Goal: Task Accomplishment & Management: Use online tool/utility

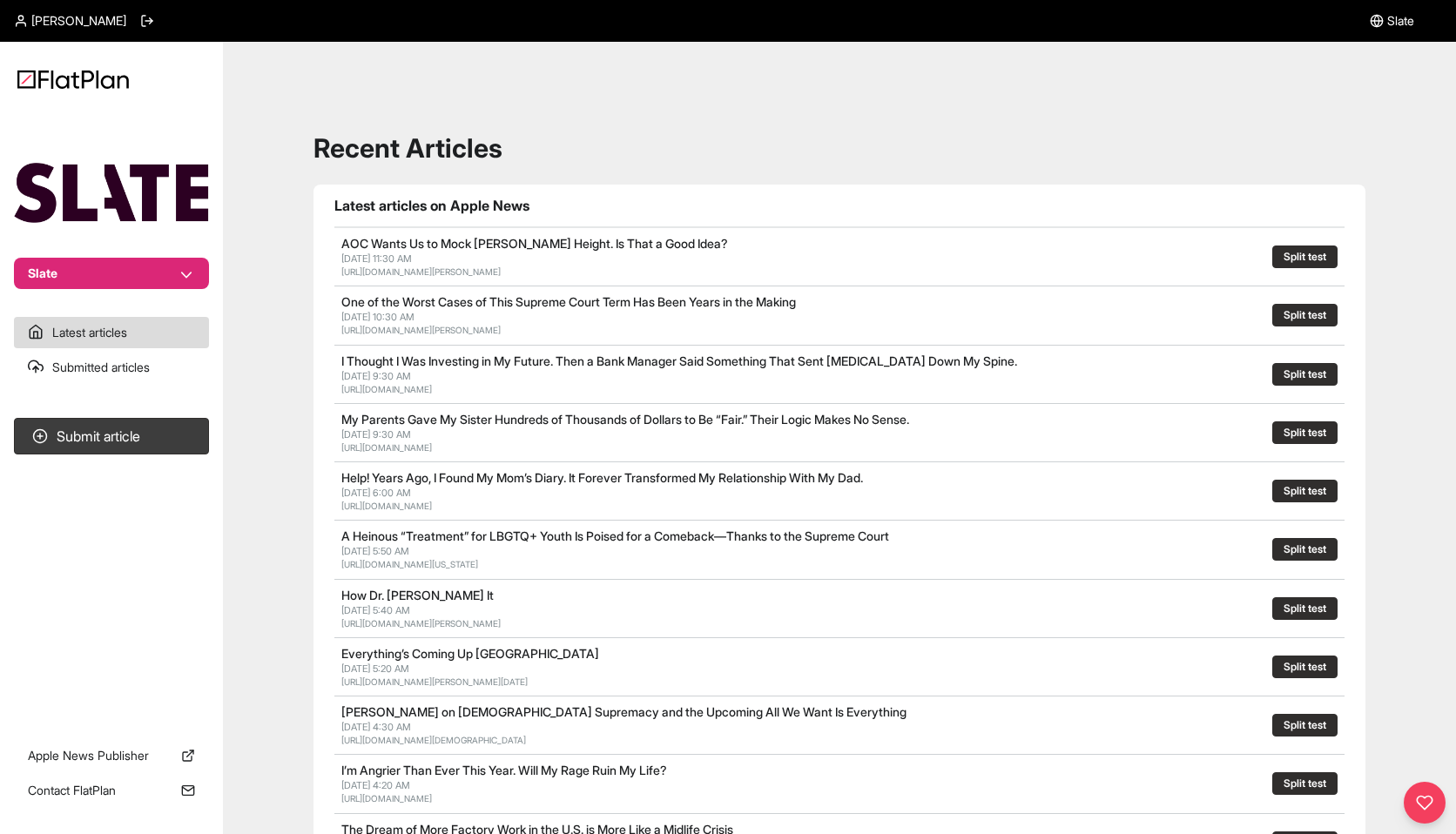
click at [414, 246] on link "AOC Wants Us to Mock [PERSON_NAME] Height. Is That a Good Idea?" at bounding box center [534, 243] width 386 height 15
click at [414, 275] on link "[URL][DOMAIN_NAME][PERSON_NAME]" at bounding box center [421, 271] width 159 height 10
click at [1305, 257] on button "Split test" at bounding box center [1305, 257] width 65 height 22
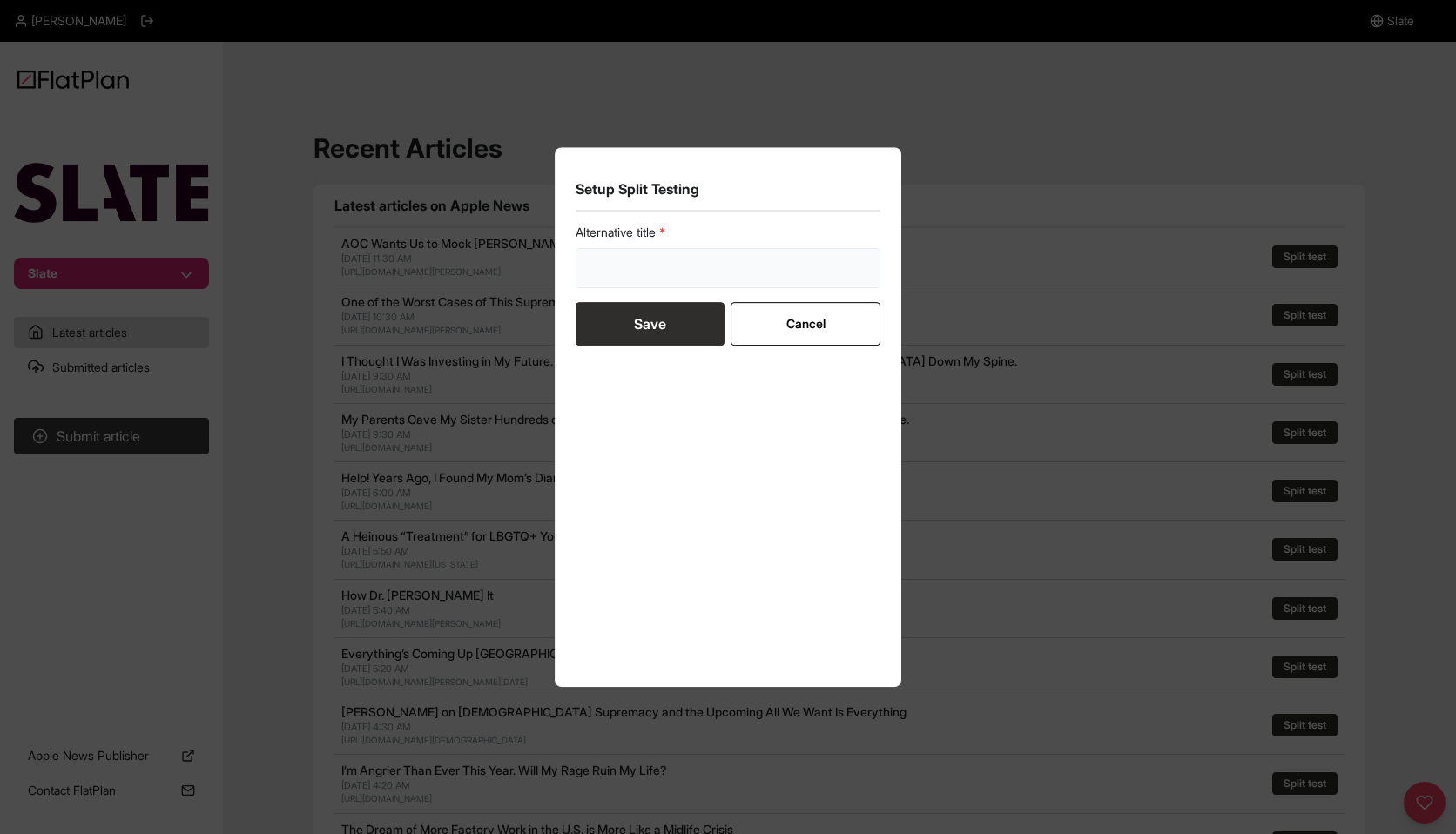
click at [710, 273] on input "text" at bounding box center [728, 267] width 305 height 40
click at [839, 323] on form "Alternative title Save Cancel" at bounding box center [728, 284] width 305 height 122
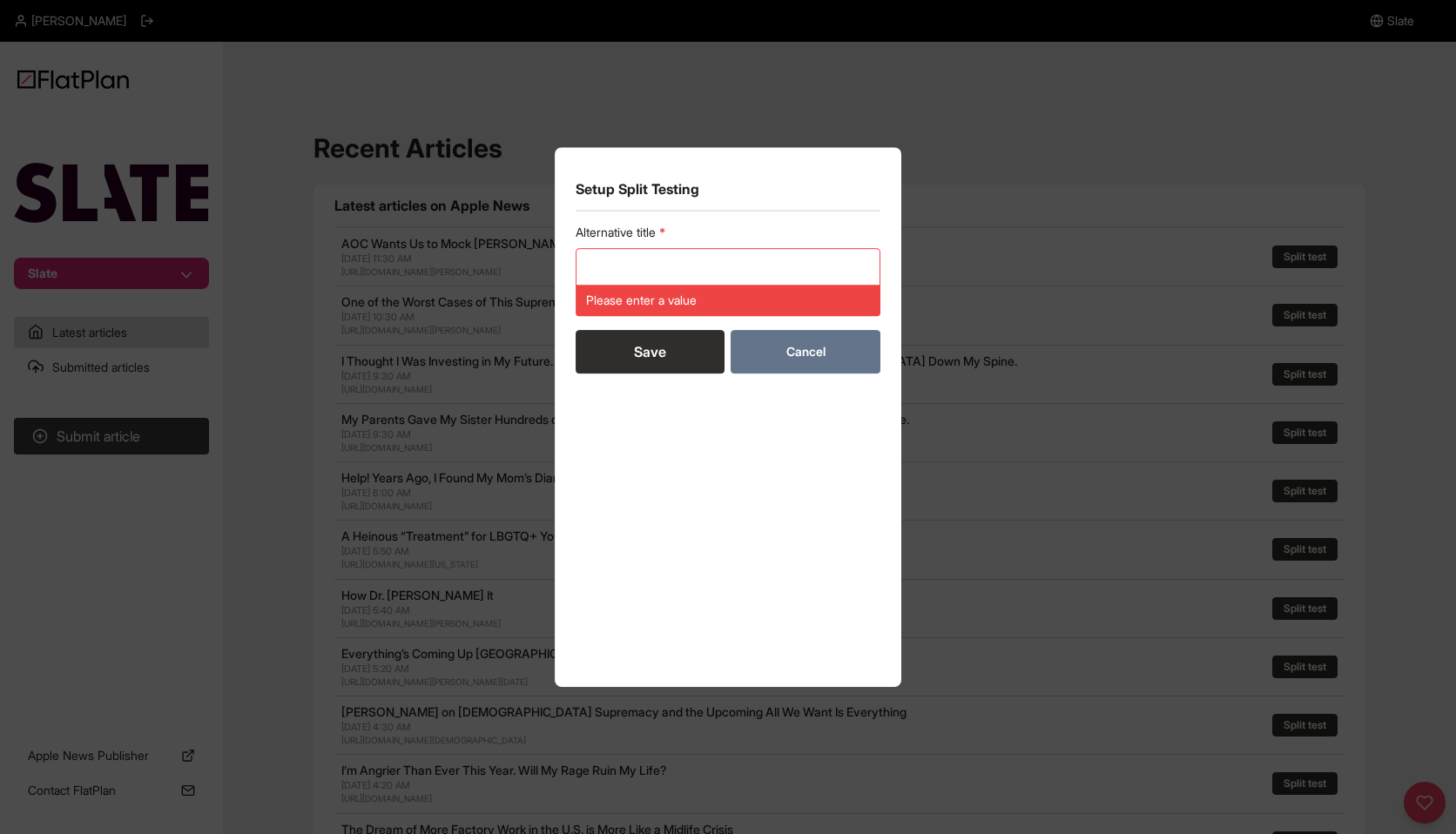
click at [819, 372] on button "Cancel" at bounding box center [804, 352] width 149 height 44
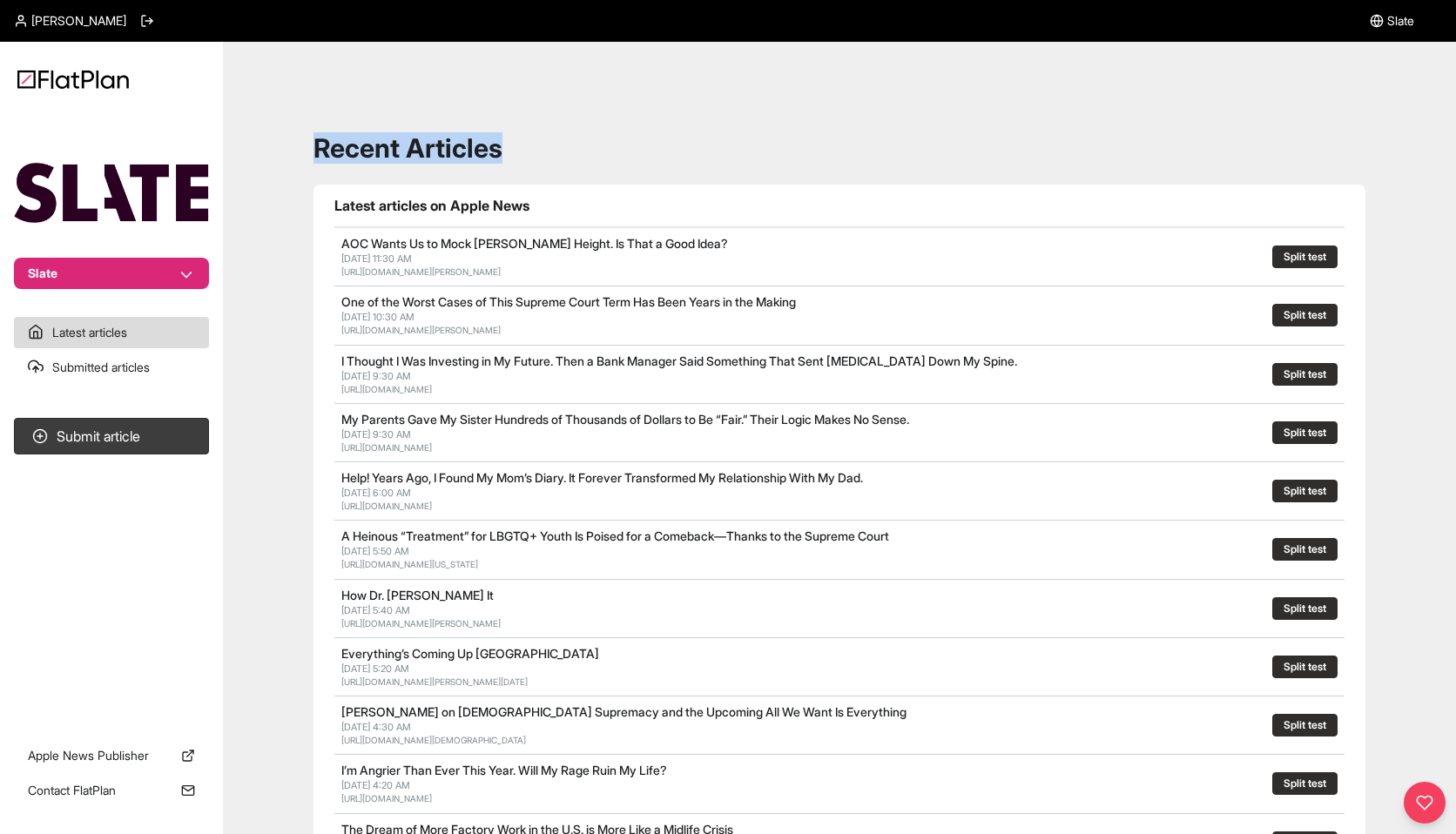
drag, startPoint x: 508, startPoint y: 150, endPoint x: 314, endPoint y: 140, distance: 194.3
click at [315, 140] on h1 "Recent Articles" at bounding box center [839, 149] width 1052 height 32
click at [314, 140] on h1 "Recent Articles" at bounding box center [839, 149] width 1052 height 32
drag, startPoint x: 546, startPoint y: 147, endPoint x: 333, endPoint y: 148, distance: 213.0
click at [333, 148] on h1 "Recent Articles" at bounding box center [839, 149] width 1052 height 32
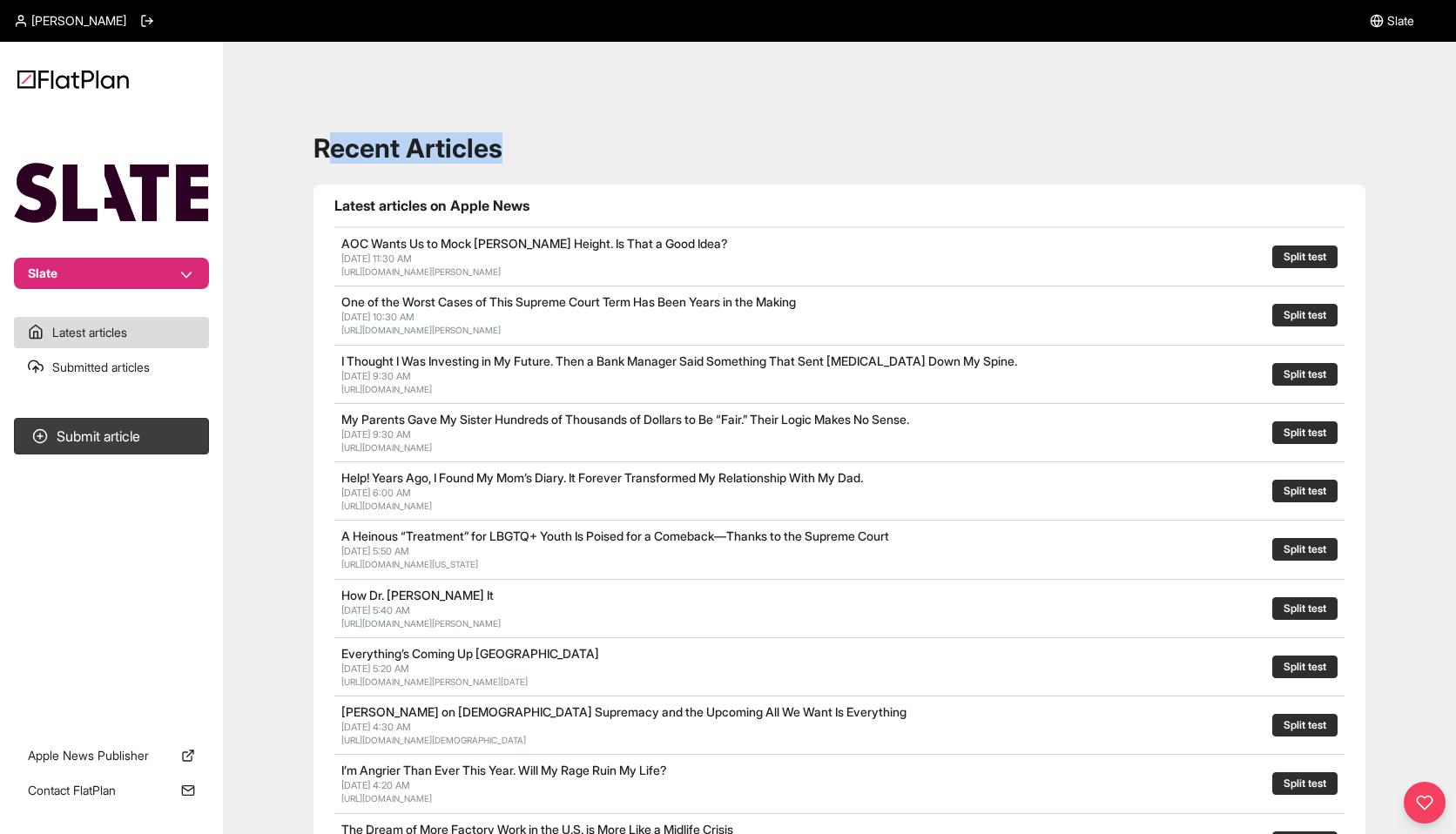
click at [333, 148] on h1 "Recent Articles" at bounding box center [839, 149] width 1052 height 32
drag, startPoint x: 319, startPoint y: 148, endPoint x: 469, endPoint y: 145, distance: 150.0
click at [469, 145] on h1 "Recent Articles" at bounding box center [839, 149] width 1052 height 32
drag, startPoint x: 501, startPoint y: 150, endPoint x: 314, endPoint y: 156, distance: 187.1
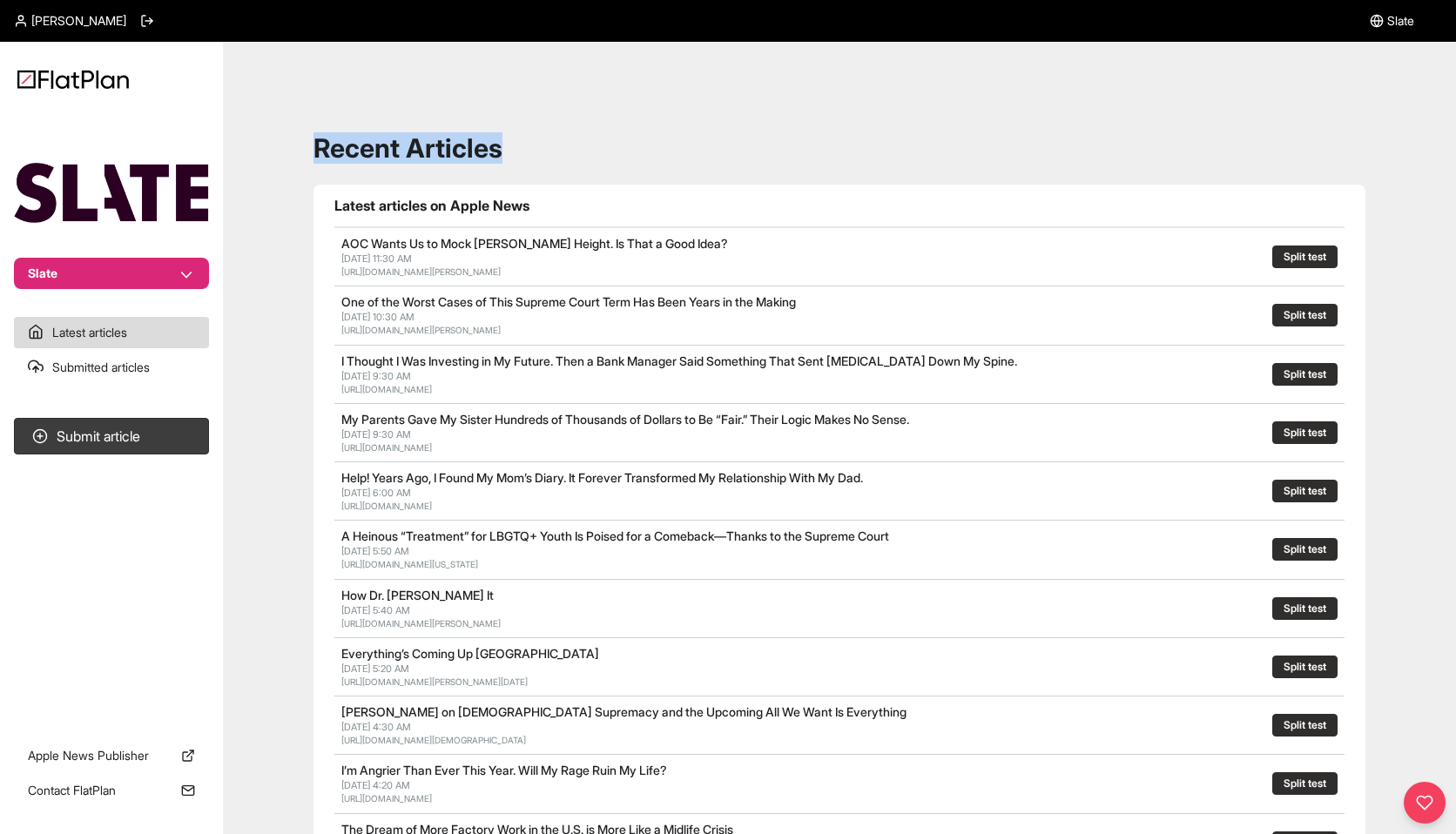
click at [314, 156] on h1 "Recent Articles" at bounding box center [839, 149] width 1052 height 32
drag, startPoint x: 314, startPoint y: 156, endPoint x: 449, endPoint y: 152, distance: 135.1
click at [449, 152] on h1 "Recent Articles" at bounding box center [839, 149] width 1052 height 32
